Goal: Task Accomplishment & Management: Use online tool/utility

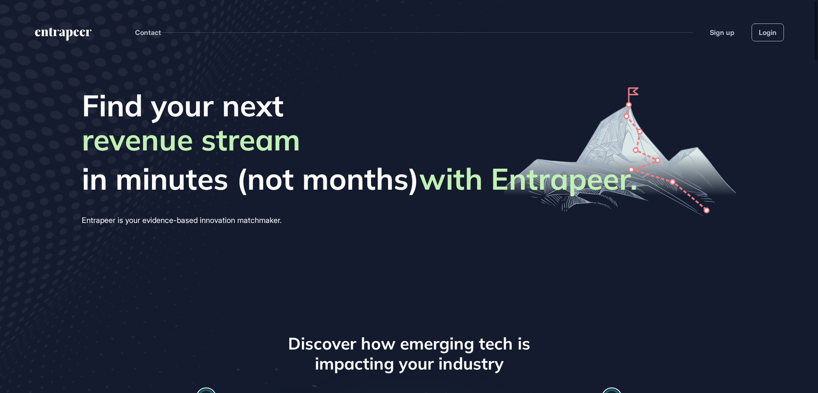
scroll to position [0, 0]
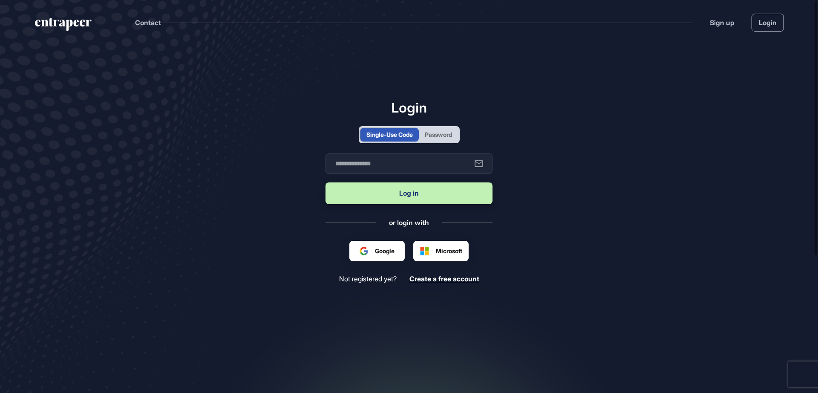
click at [440, 144] on div "Login Single-Use Code Password Business email Log in or login with Google Sign …" at bounding box center [409, 191] width 167 height 184
click at [447, 140] on div "Password" at bounding box center [438, 135] width 39 height 14
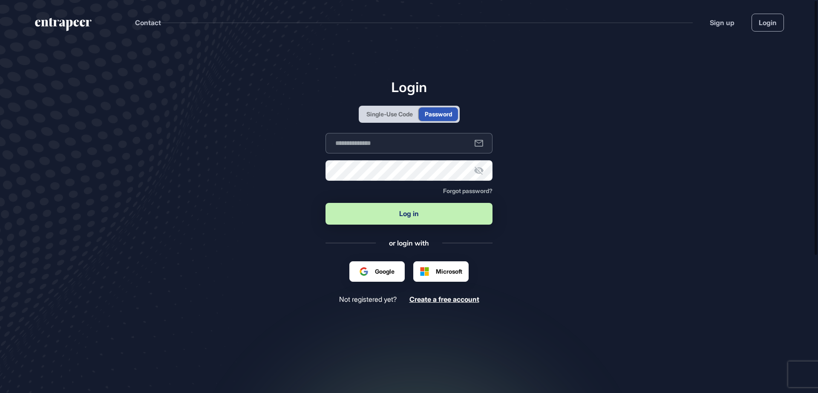
type input "**********"
click at [395, 210] on button "Log in" at bounding box center [409, 214] width 167 height 22
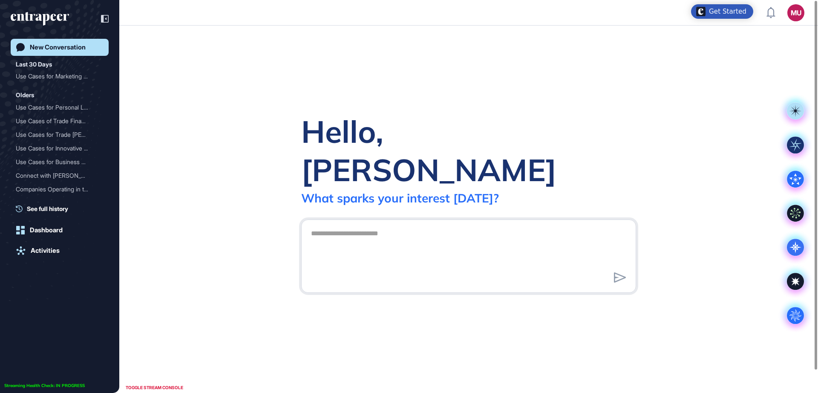
scroll to position [0, 0]
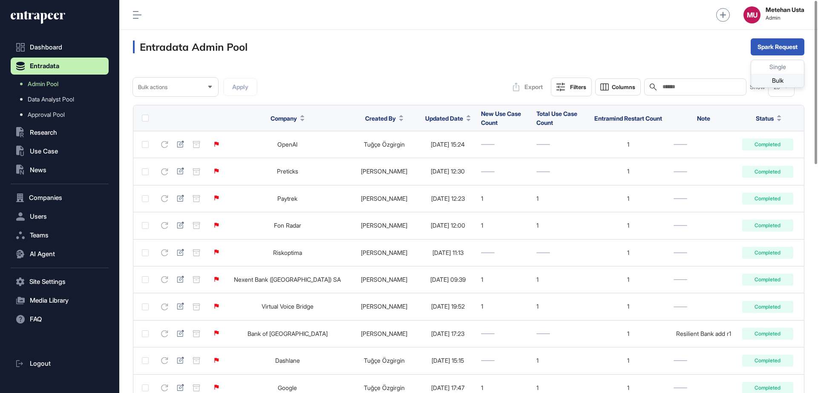
click at [767, 83] on div "Bulk" at bounding box center [777, 81] width 53 height 14
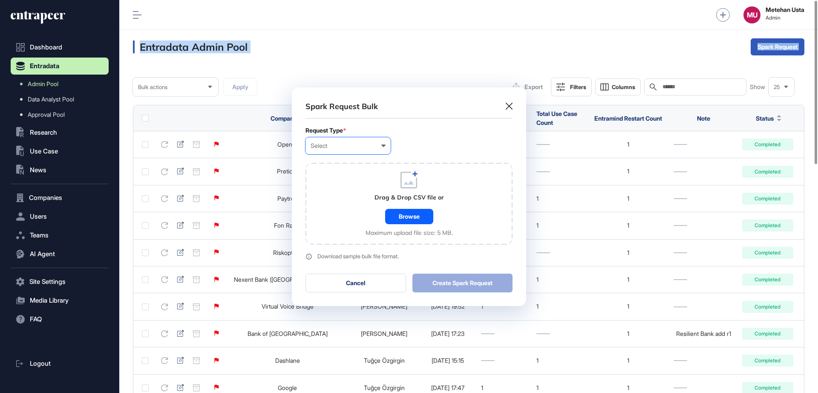
scroll to position [0, 4]
click at [350, 140] on div "Select User Company Customer Request ID" at bounding box center [348, 145] width 85 height 17
click at [0, 0] on div "Company" at bounding box center [0, 0] width 0 height 0
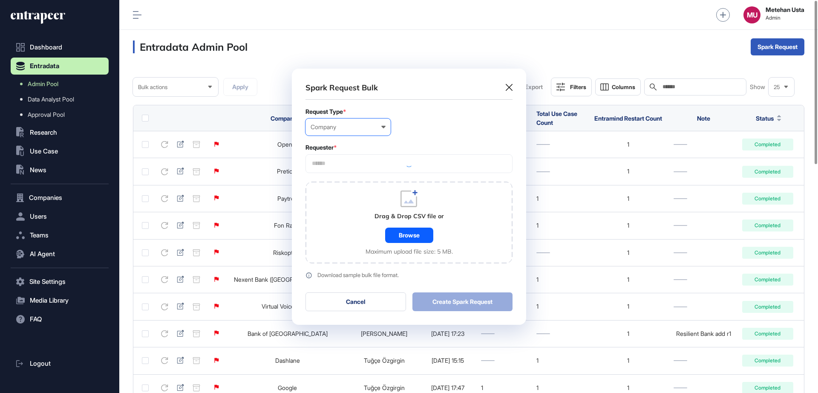
scroll to position [256, 234]
click at [353, 165] on div at bounding box center [409, 163] width 207 height 19
click at [348, 167] on div at bounding box center [409, 163] width 207 height 19
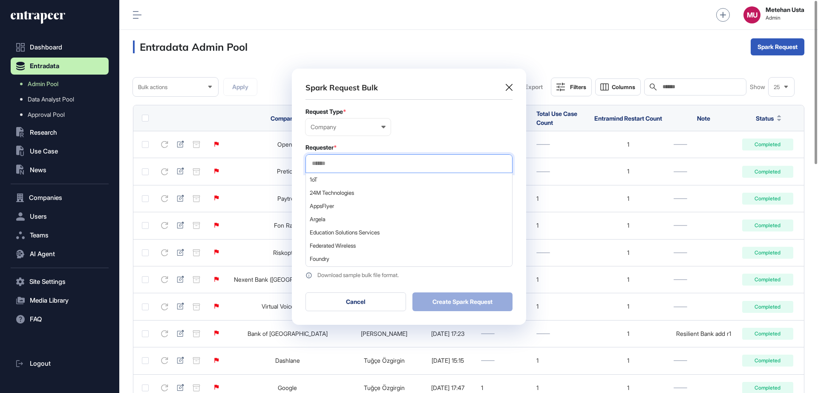
click at [385, 164] on input "text" at bounding box center [409, 163] width 196 height 7
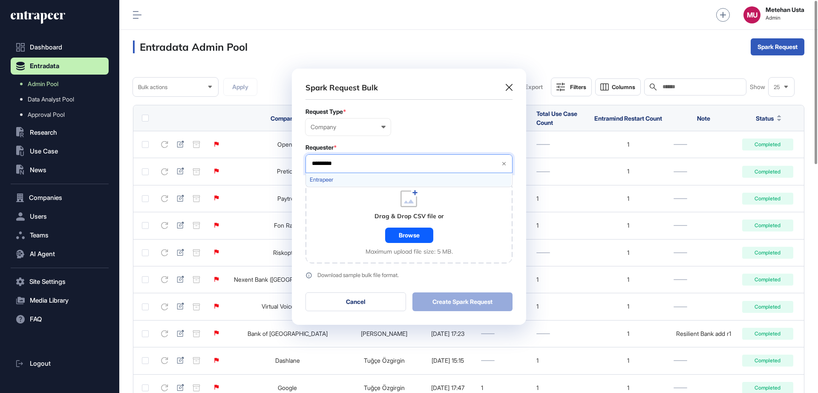
type input "*********"
click at [327, 179] on span "Entrapeer" at bounding box center [409, 179] width 198 height 6
click at [476, 121] on div "Company User Company Customer Request ID" at bounding box center [409, 126] width 207 height 17
click at [409, 237] on div "Browse" at bounding box center [409, 235] width 48 height 15
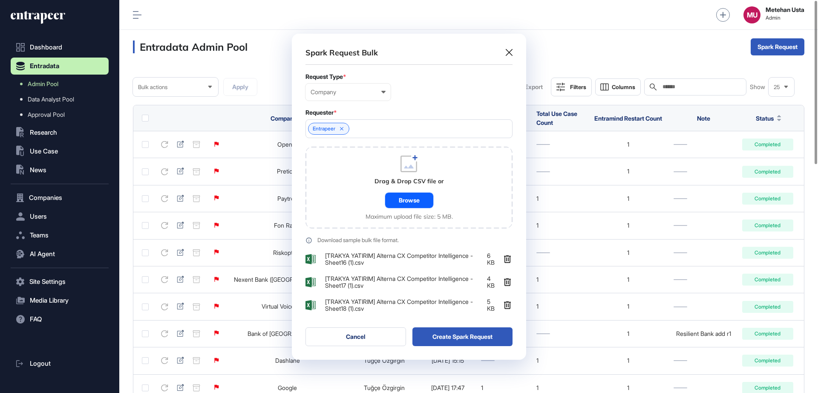
scroll to position [326, 234]
click at [479, 347] on div "Spark Request Bulk Request Type * Company User Company Customer Request ID Requ…" at bounding box center [409, 197] width 234 height 326
click at [478, 339] on button "Create Spark Request" at bounding box center [462, 336] width 101 height 19
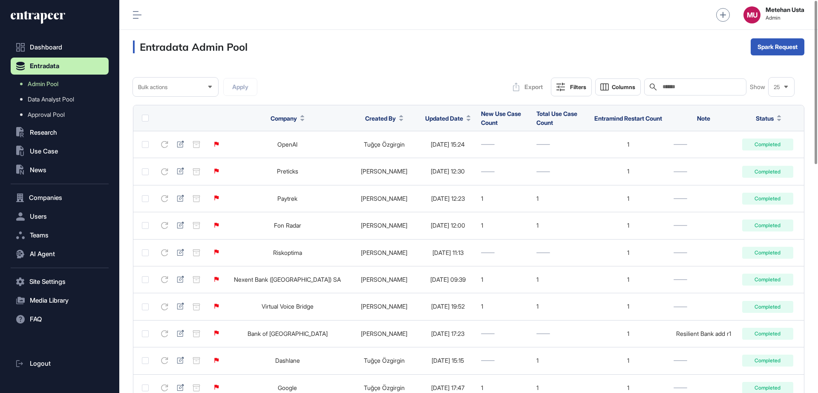
click at [425, 117] on span "Updated Date" at bounding box center [444, 118] width 38 height 9
click at [420, 152] on span "Sort Descending" at bounding box center [433, 153] width 34 height 7
